Goal: Task Accomplishment & Management: Manage account settings

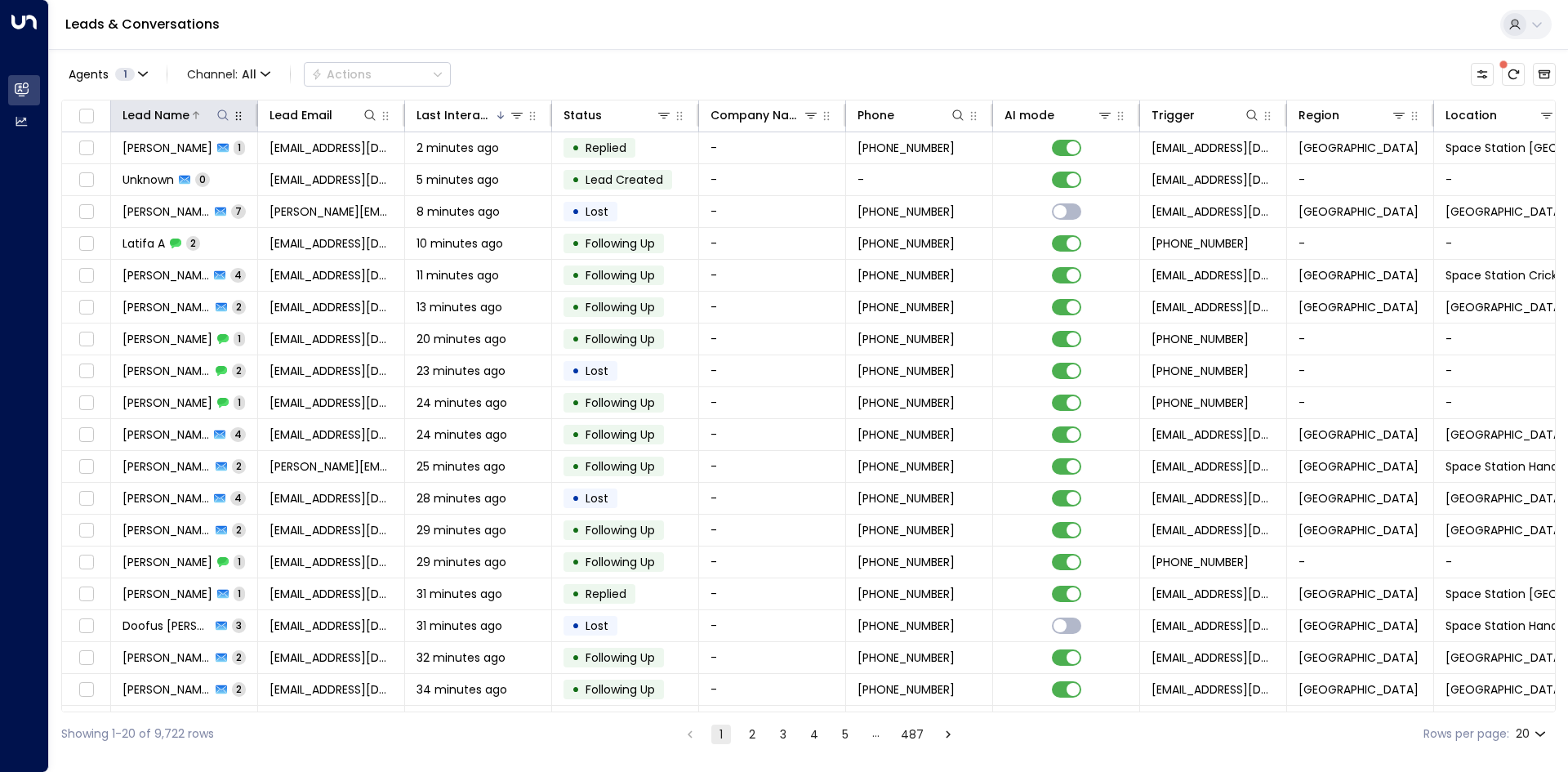
click at [221, 116] on icon at bounding box center [223, 115] width 13 height 13
click at [257, 173] on input "text" at bounding box center [223, 175] width 225 height 30
type input "*****"
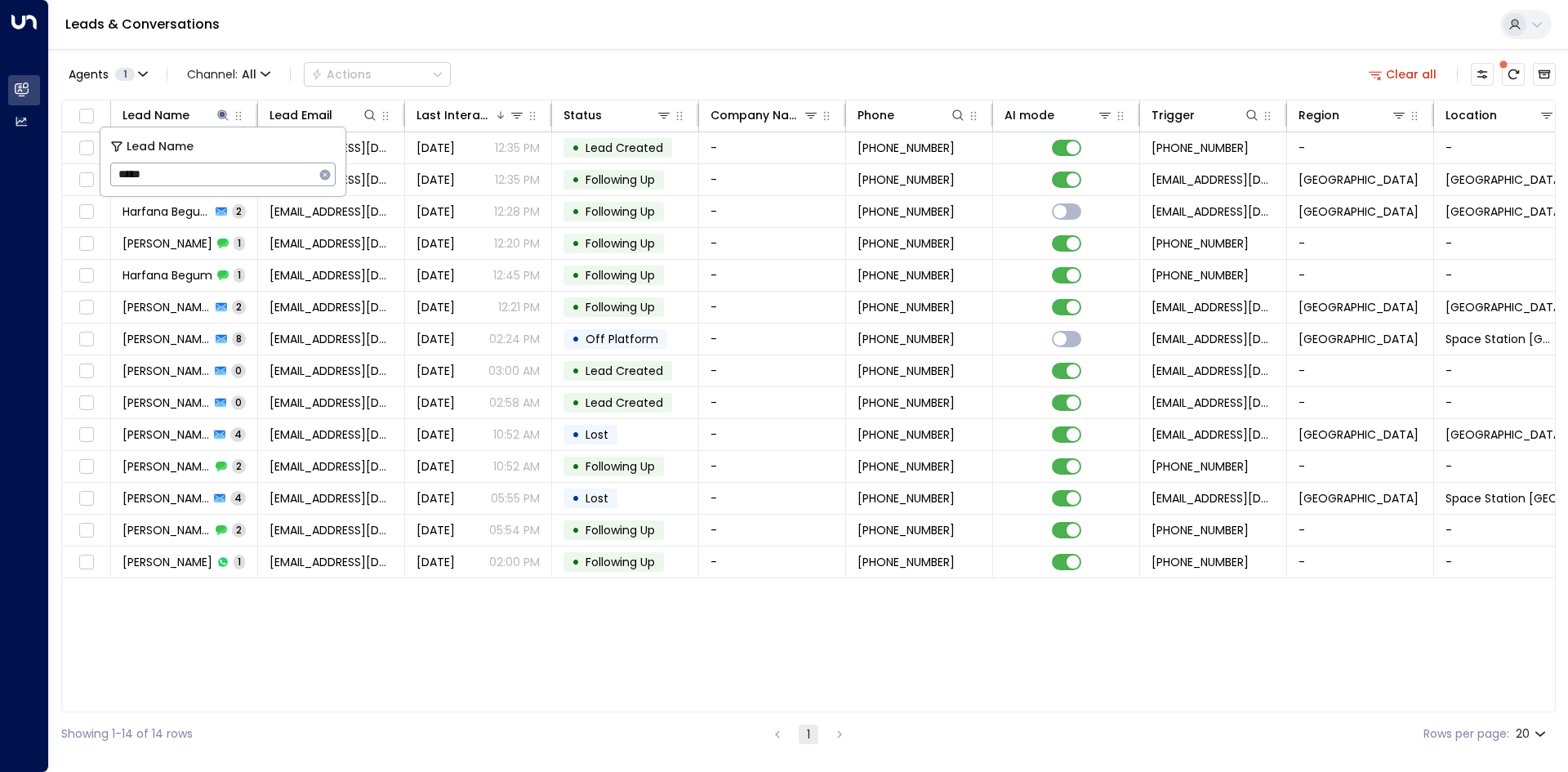
click at [326, 686] on div "Lead Name Lead Email Last Interacted Status Company Name Phone AI mode Trigger …" at bounding box center [808, 405] width 1494 height 612
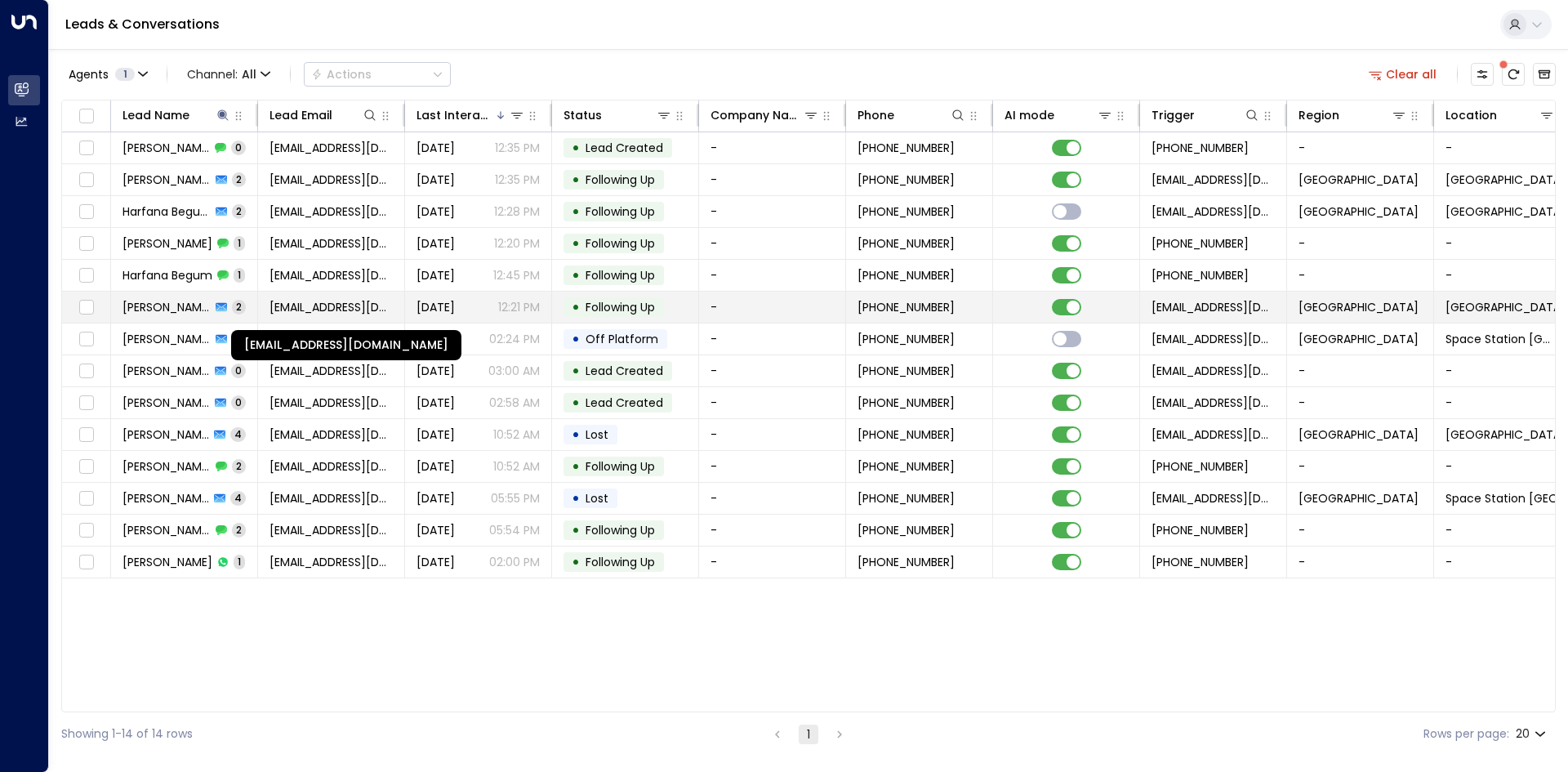
click at [303, 306] on span "[EMAIL_ADDRESS][DOMAIN_NAME]" at bounding box center [331, 306] width 123 height 16
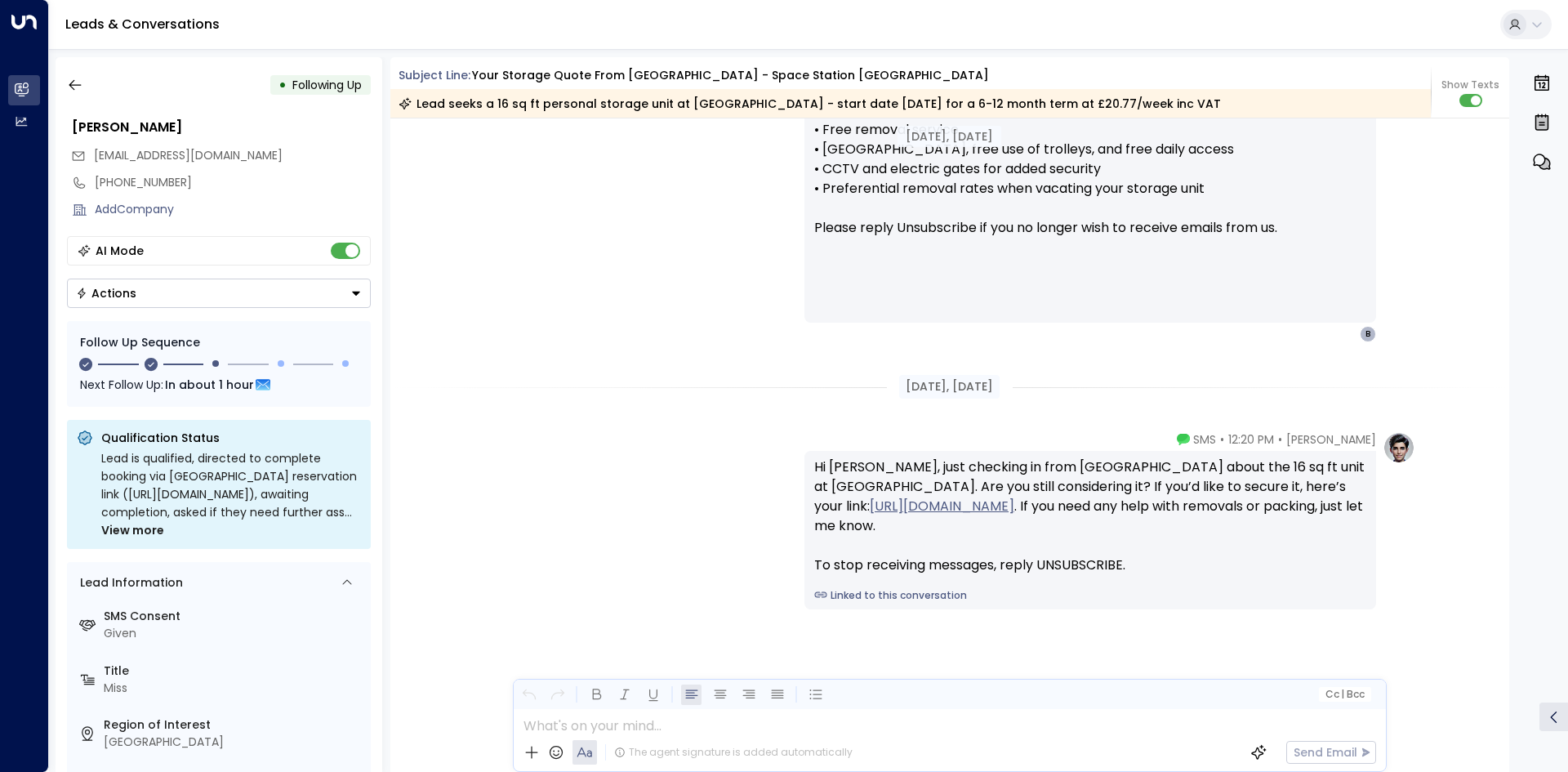
scroll to position [1408, 0]
click at [78, 83] on icon "button" at bounding box center [75, 84] width 16 height 16
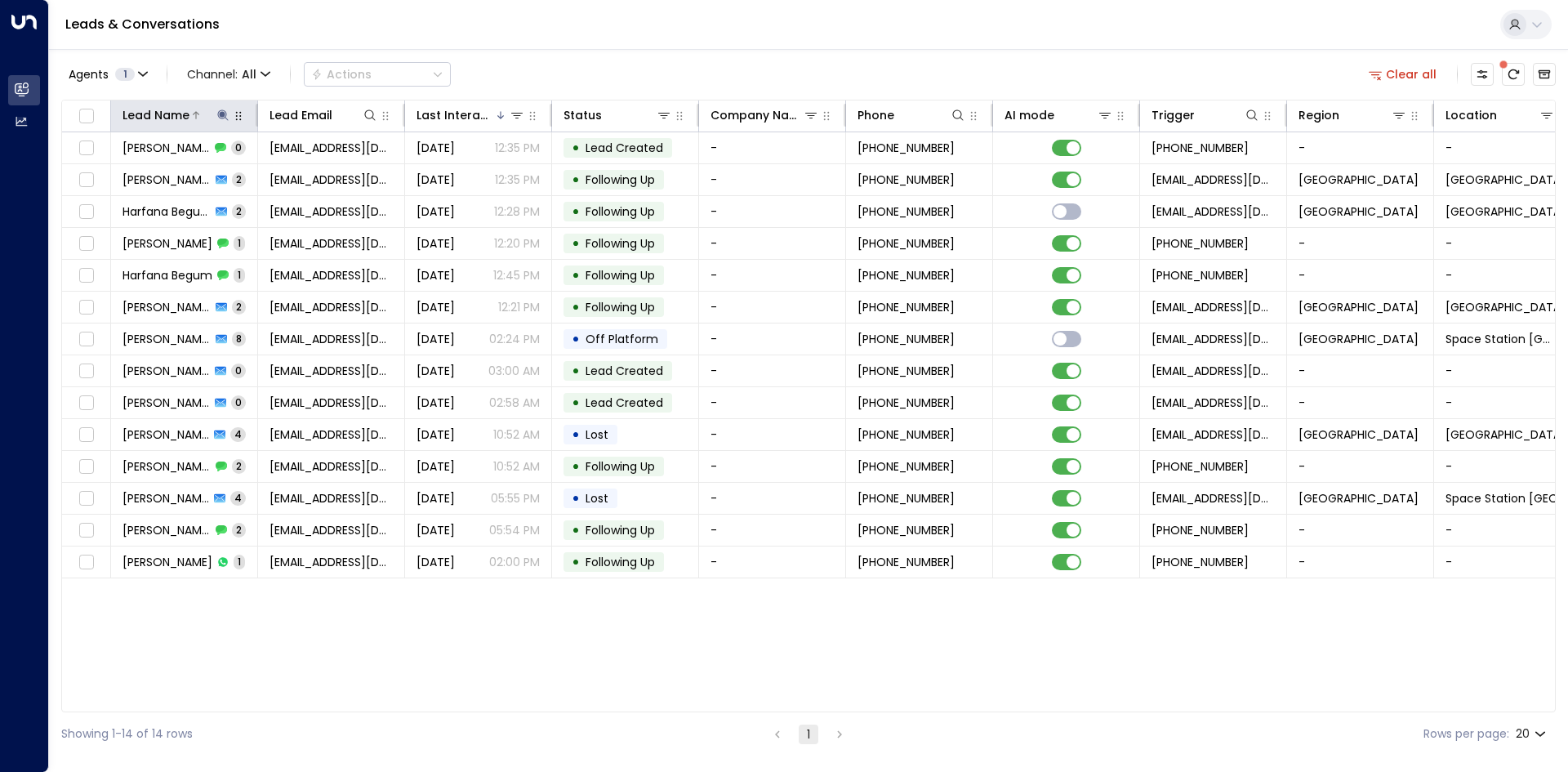
click at [220, 112] on icon at bounding box center [222, 114] width 10 height 10
click at [318, 176] on button "button" at bounding box center [325, 175] width 21 height 21
click at [267, 176] on input "text" at bounding box center [223, 175] width 225 height 30
type input "********"
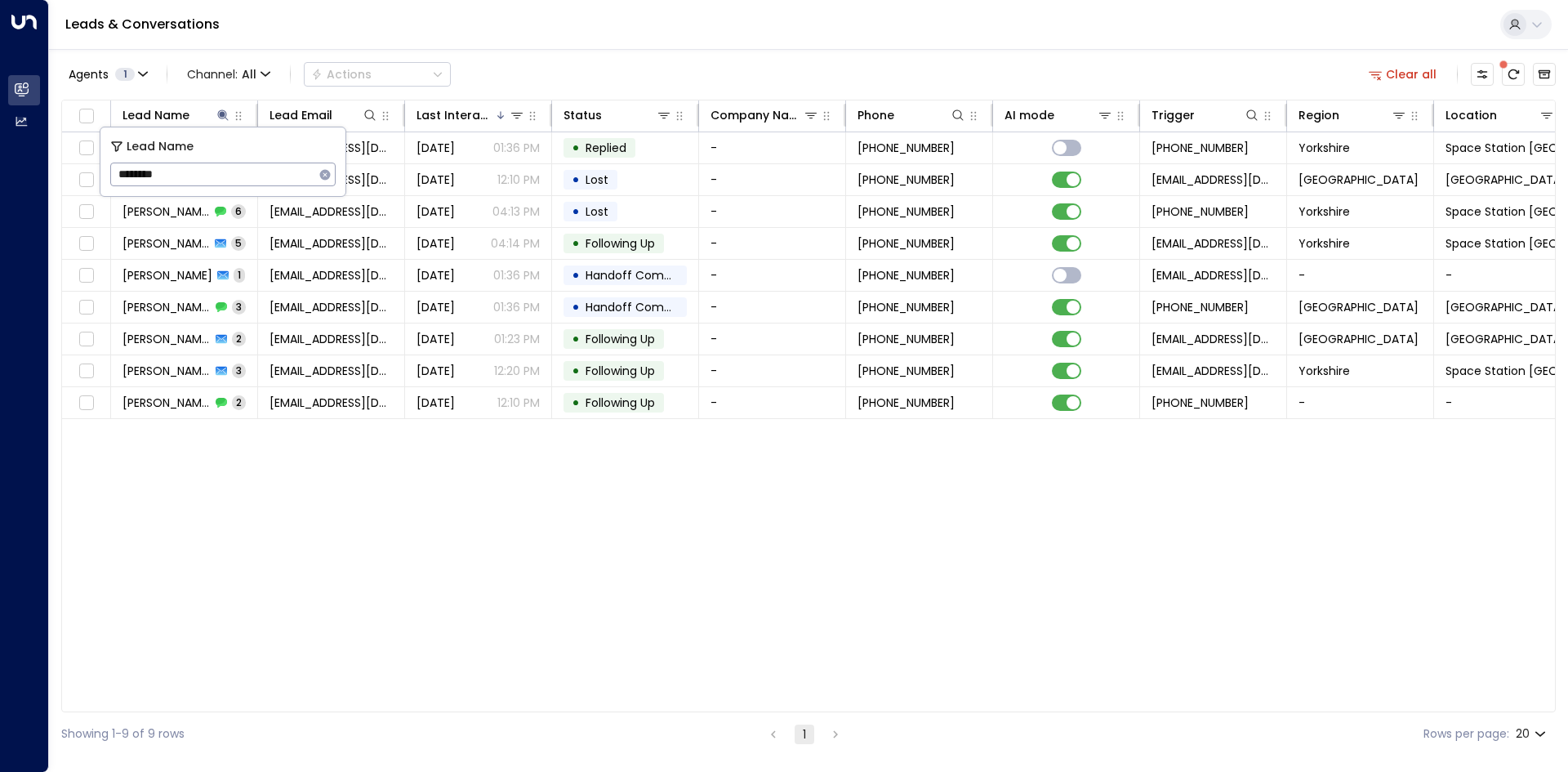
click at [322, 534] on div "Lead Name Lead Email Last Interacted Status Company Name Phone AI mode Trigger …" at bounding box center [808, 405] width 1494 height 612
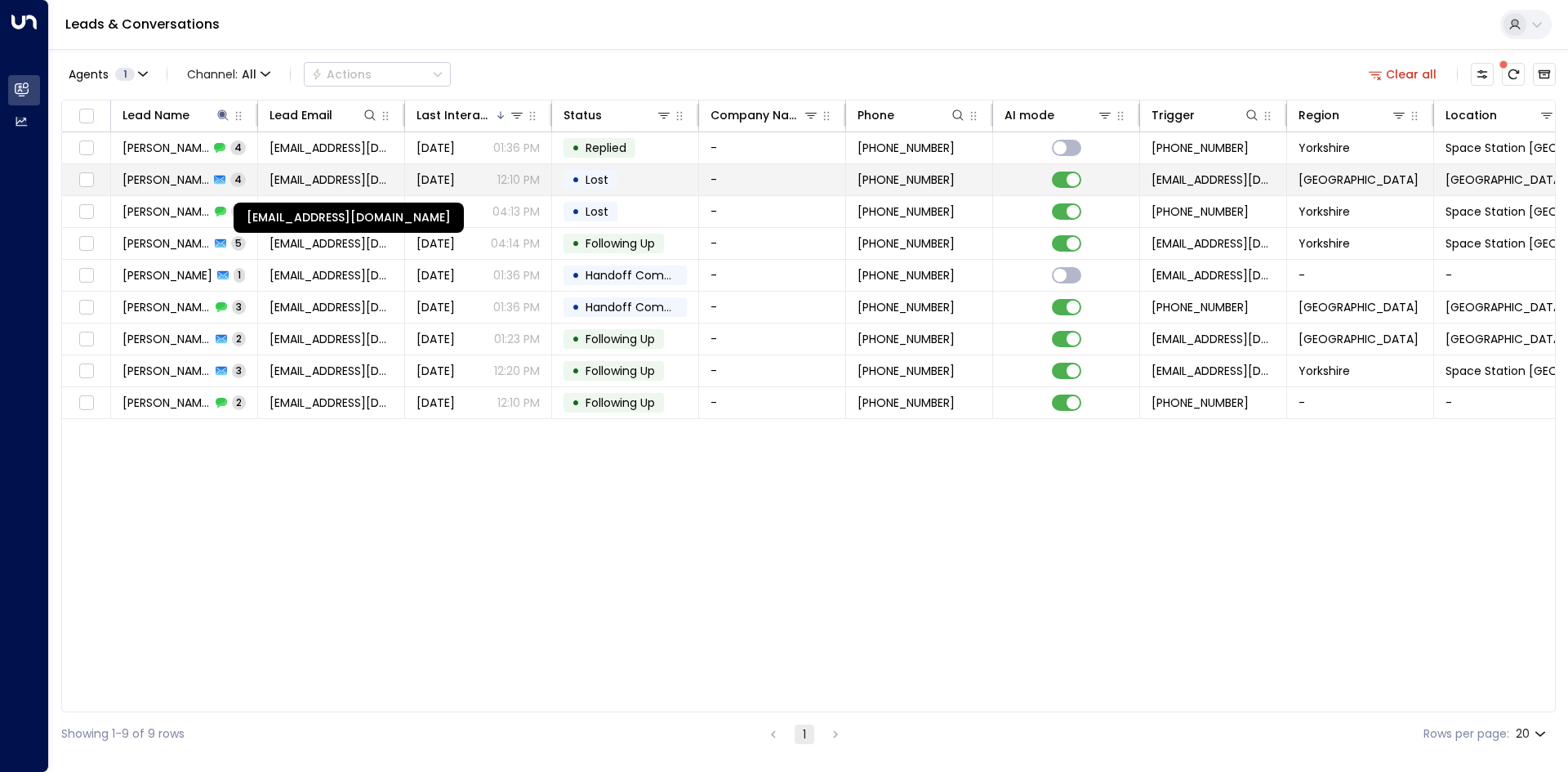
click at [357, 183] on span "[EMAIL_ADDRESS][DOMAIN_NAME]" at bounding box center [331, 179] width 123 height 16
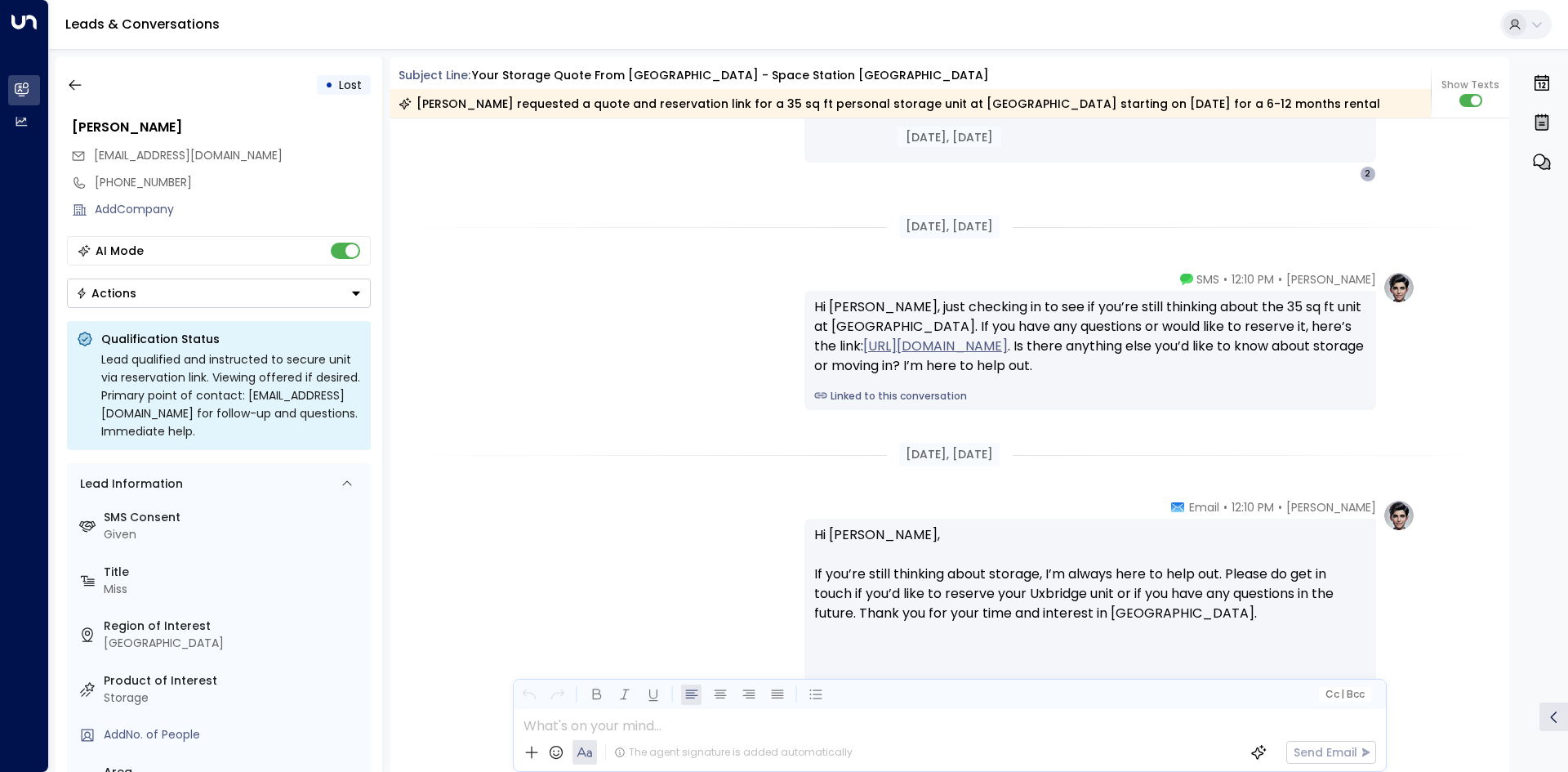
scroll to position [2777, 0]
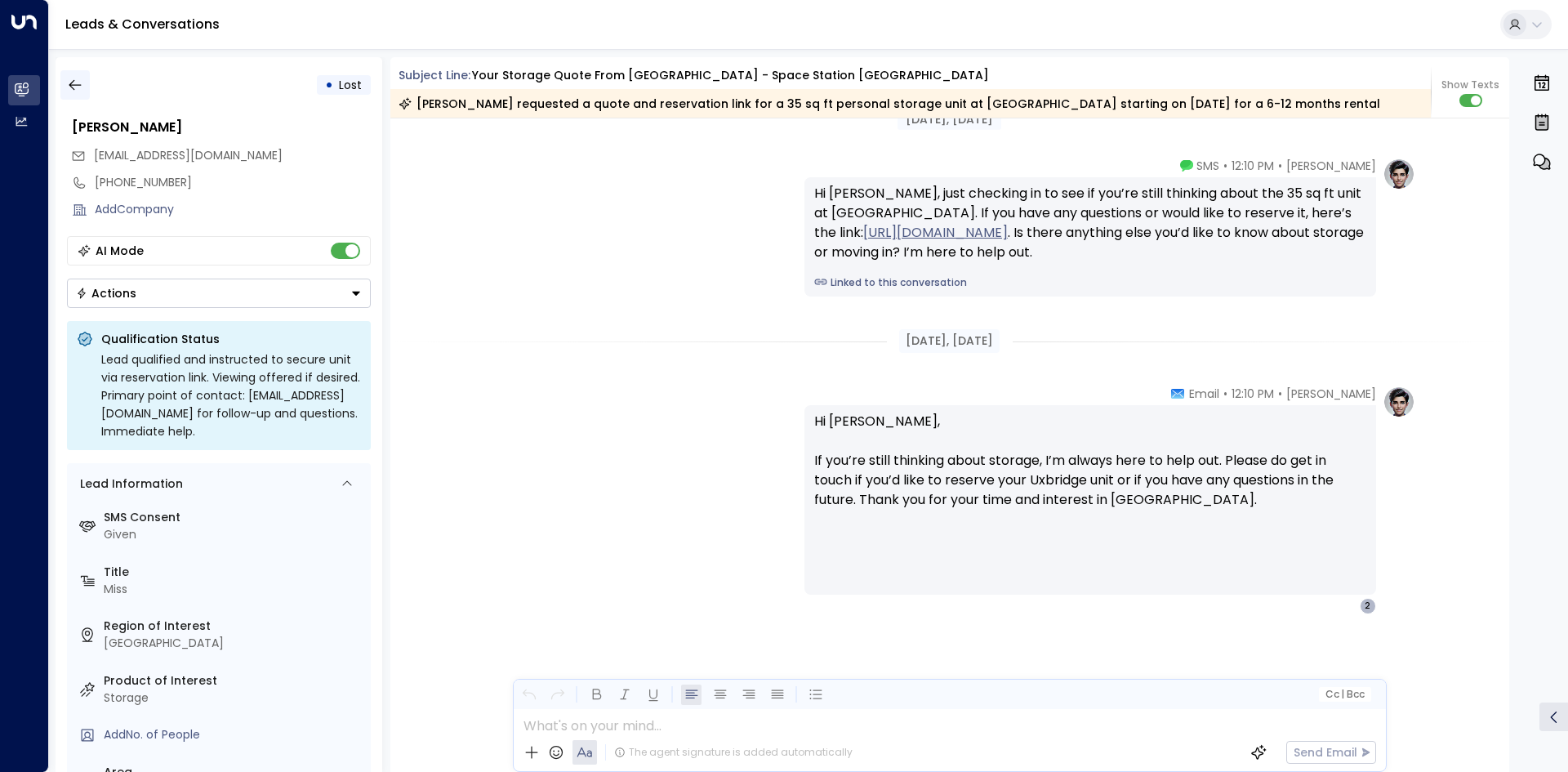
click at [83, 87] on button "button" at bounding box center [75, 84] width 29 height 29
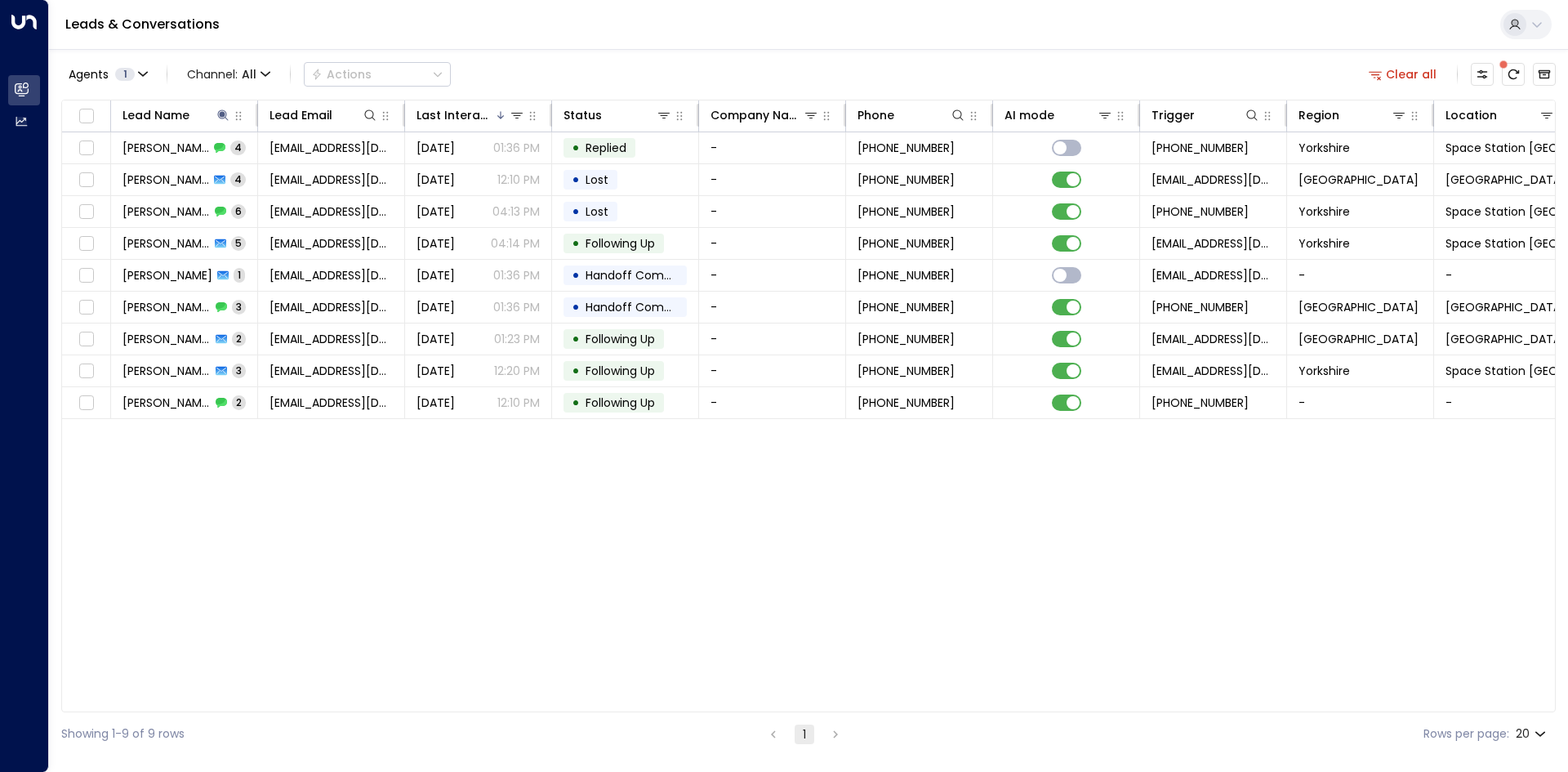
click at [318, 482] on div "Lead Name Lead Email Last Interacted Status Company Name Phone AI mode Trigger …" at bounding box center [808, 405] width 1494 height 612
click at [1404, 66] on button "Clear all" at bounding box center [1403, 75] width 81 height 23
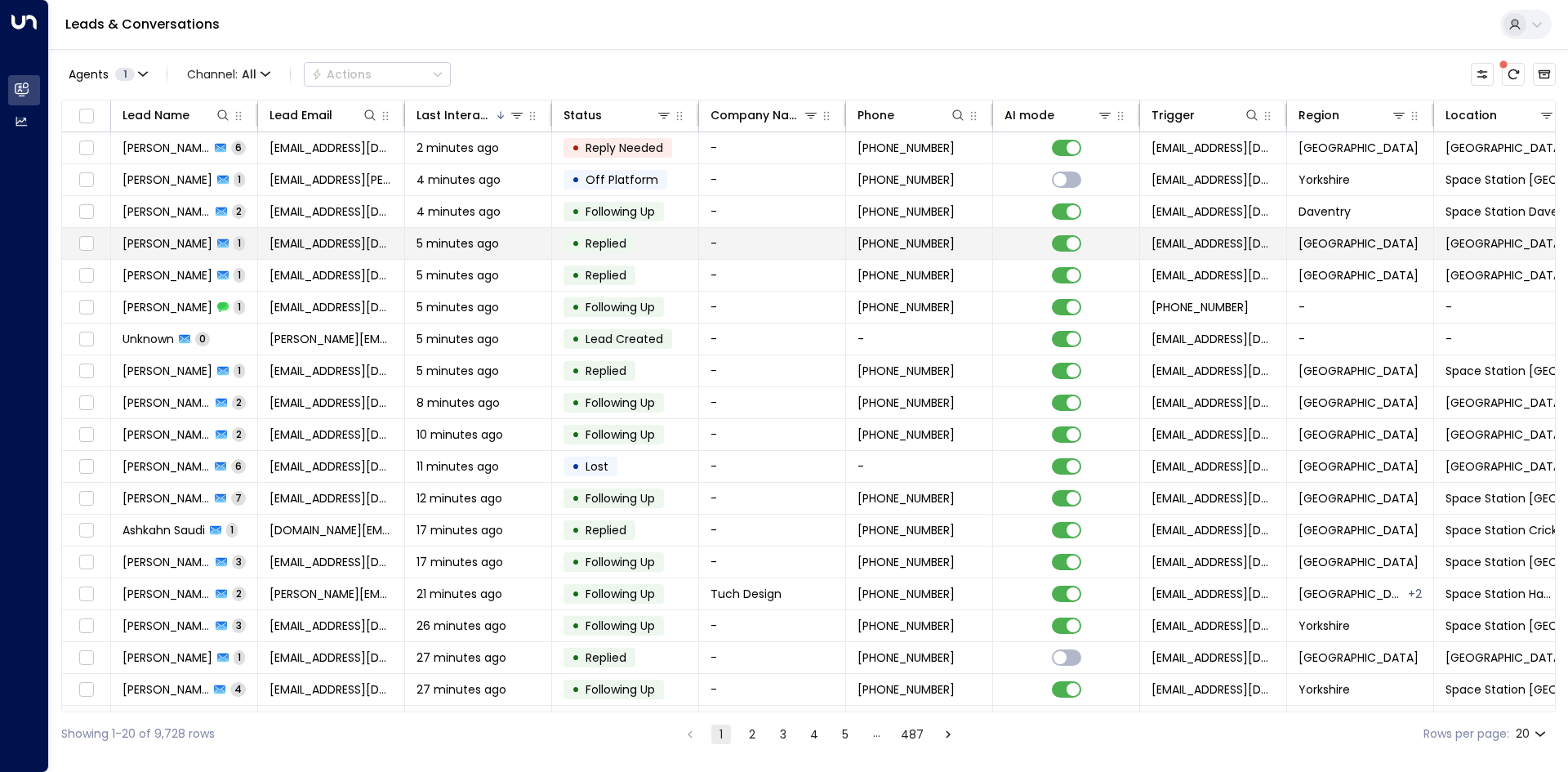
click at [430, 249] on span "5 minutes ago" at bounding box center [457, 243] width 82 height 16
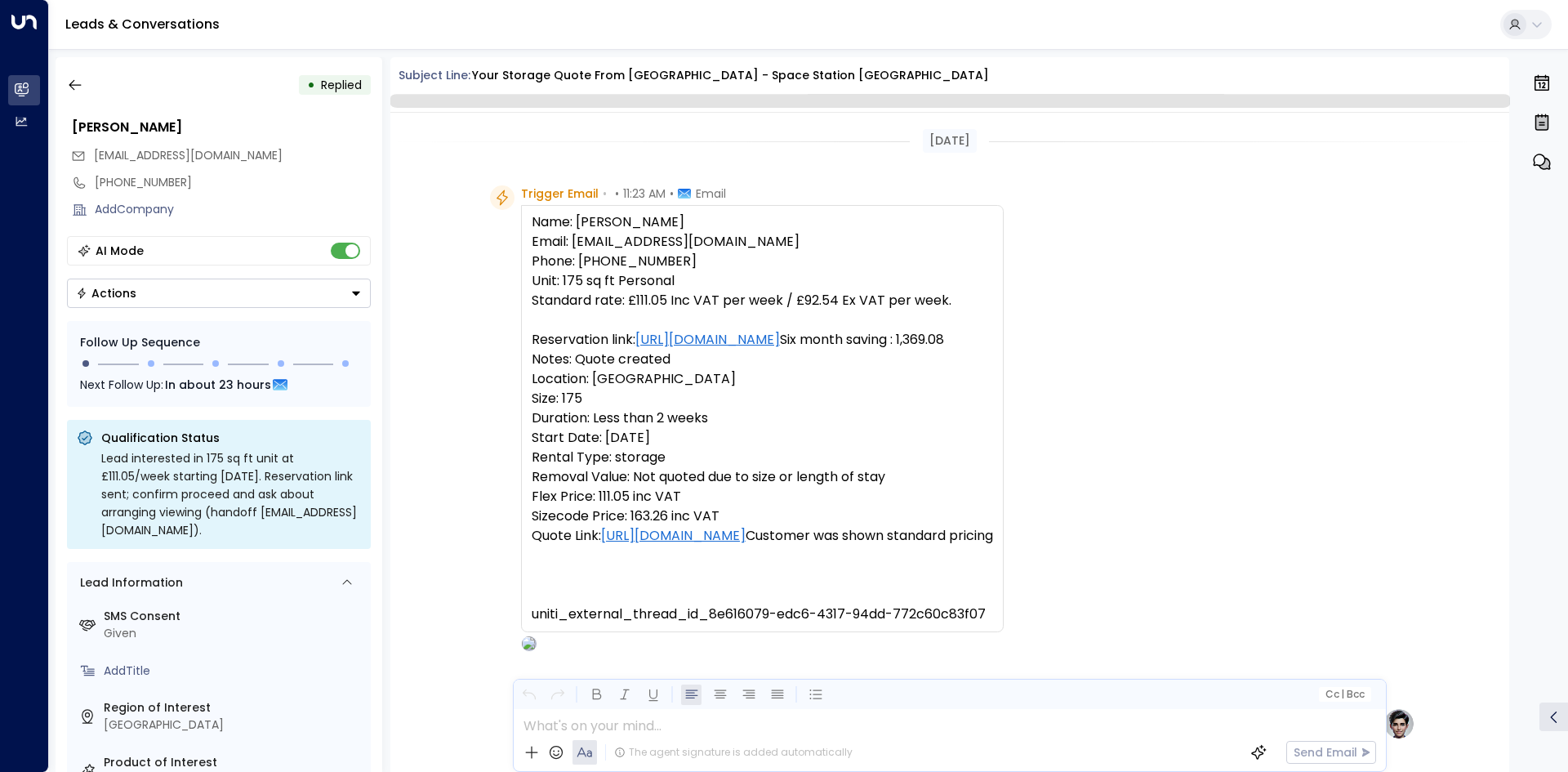
scroll to position [562, 0]
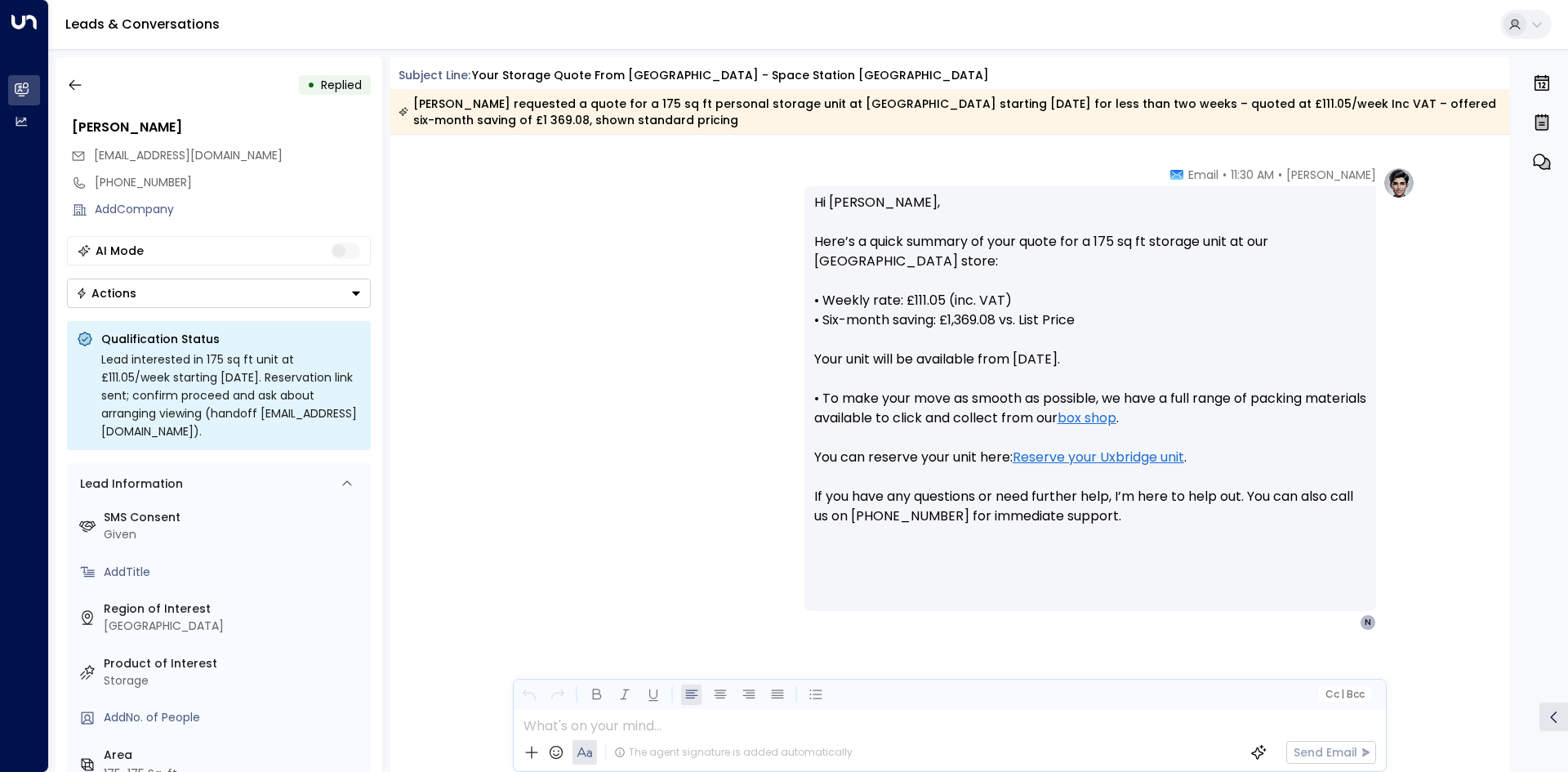
click at [355, 298] on icon "Button group with a nested menu" at bounding box center [356, 293] width 11 height 11
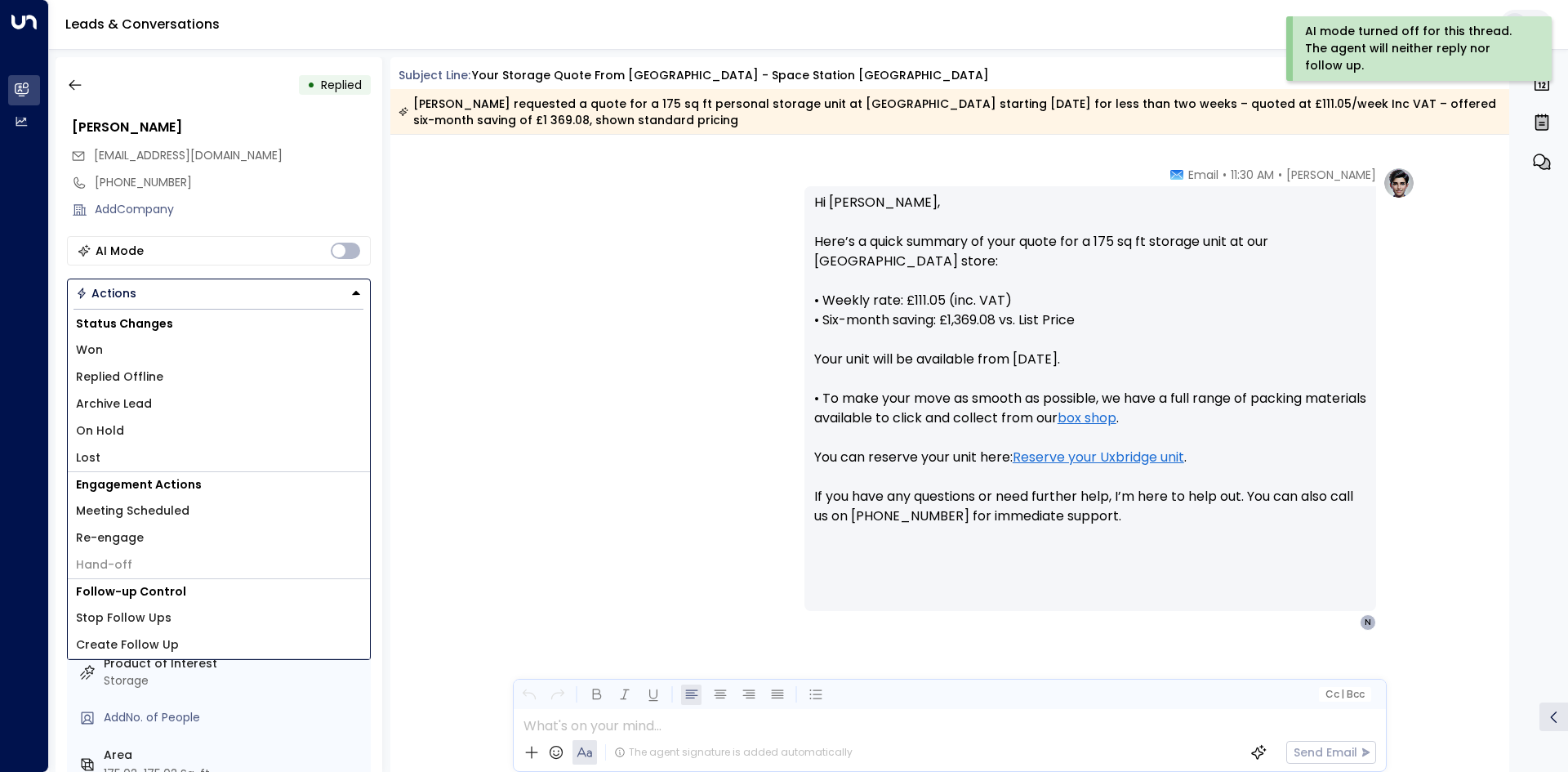
click at [140, 455] on li "Lost" at bounding box center [219, 457] width 302 height 27
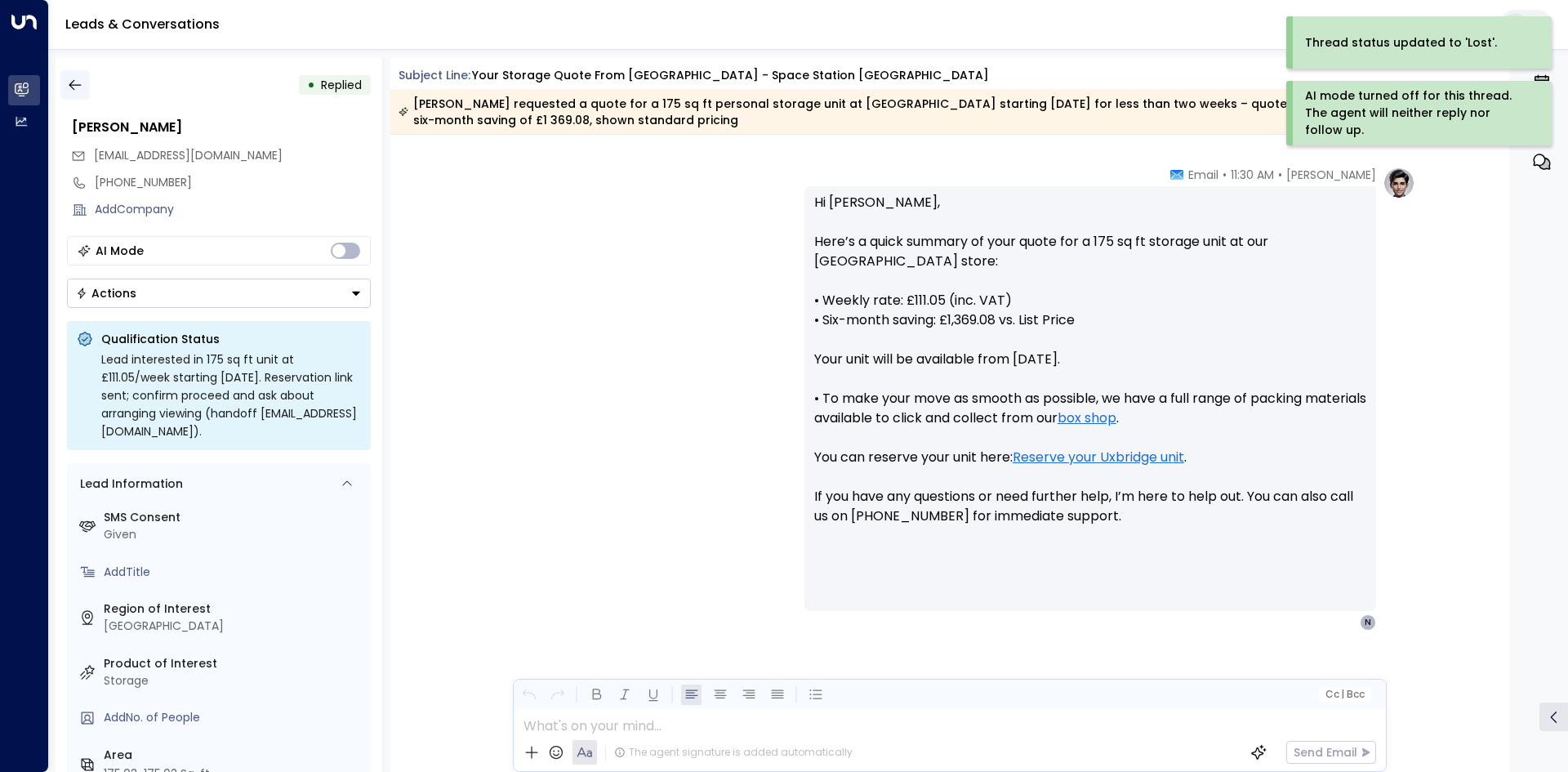
click at [81, 81] on icon "button" at bounding box center [75, 84] width 16 height 16
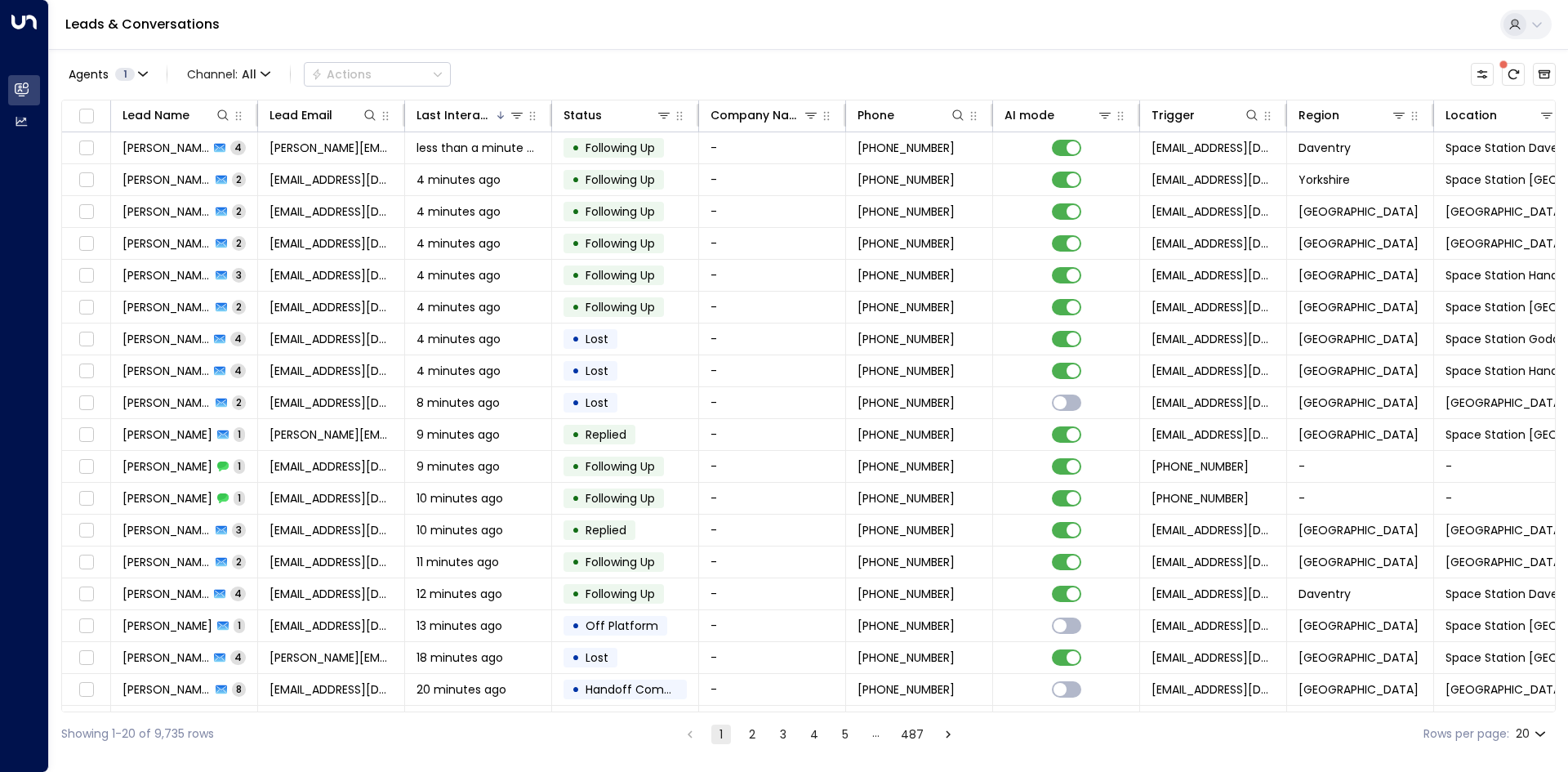
click at [863, 56] on div "Agents 1 Channel: All Actions Lead Name Lead Email Last Interacted Status Compa…" at bounding box center [808, 402] width 1494 height 706
